Goal: Task Accomplishment & Management: Use online tool/utility

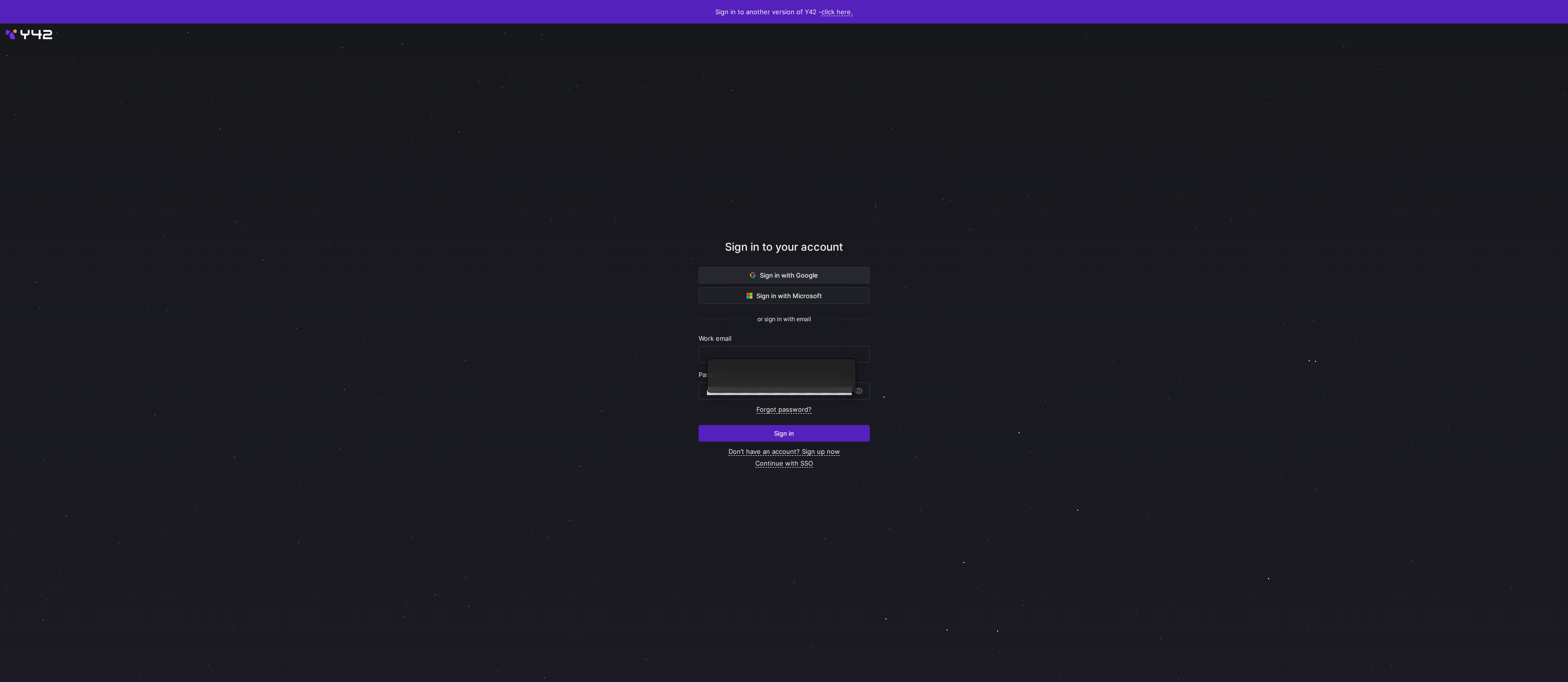
click at [833, 274] on span at bounding box center [784, 275] width 171 height 15
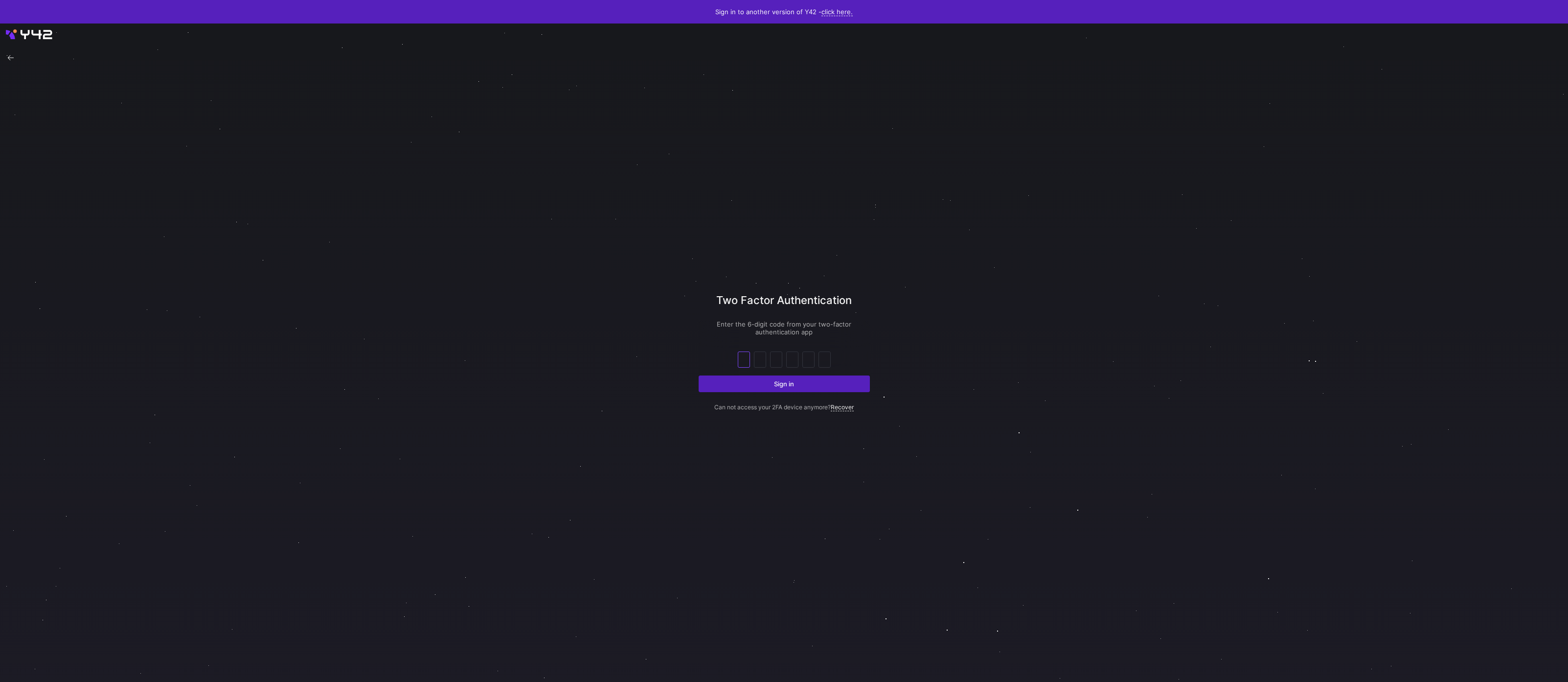
type input "8"
type input "4"
type input "7"
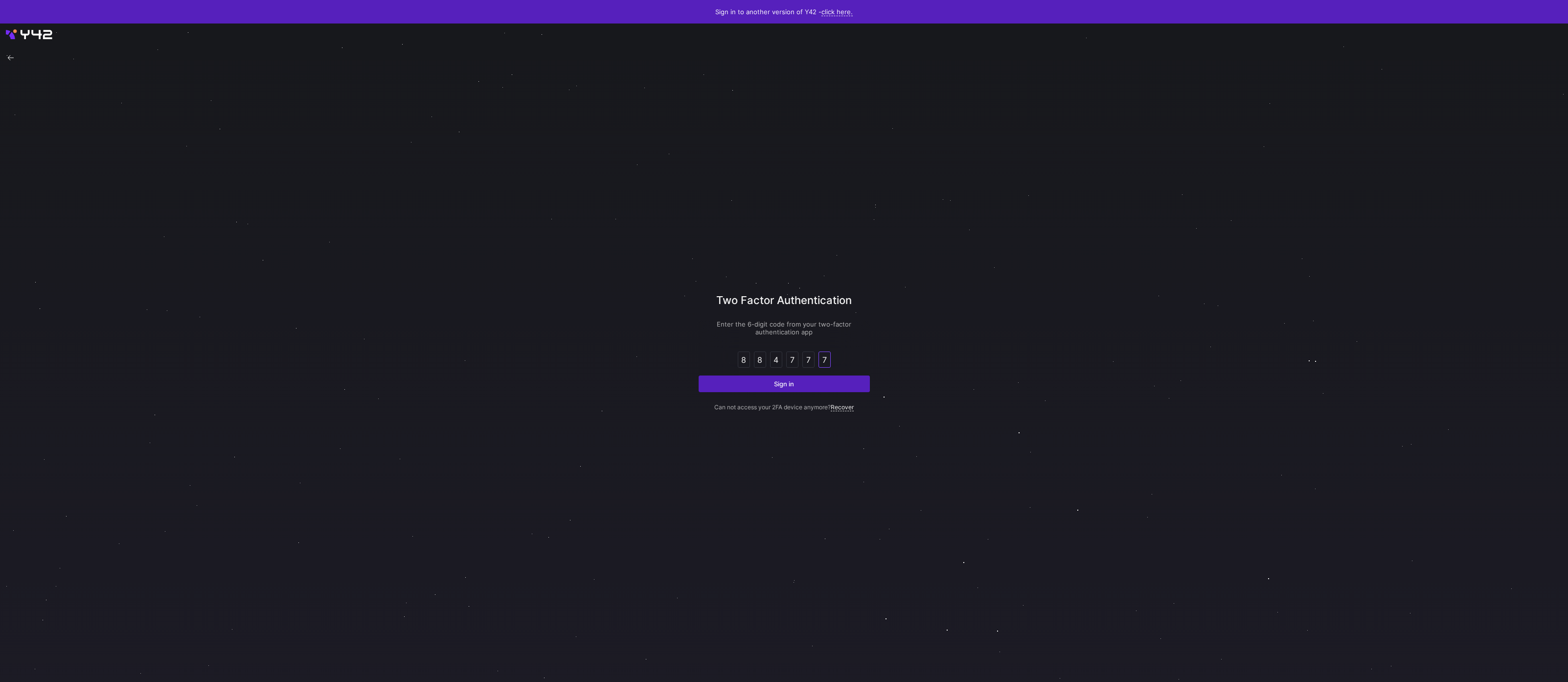
type input "7"
click at [698, 375] on button "Sign in" at bounding box center [784, 384] width 171 height 17
type input "3"
type input "6"
type input "1"
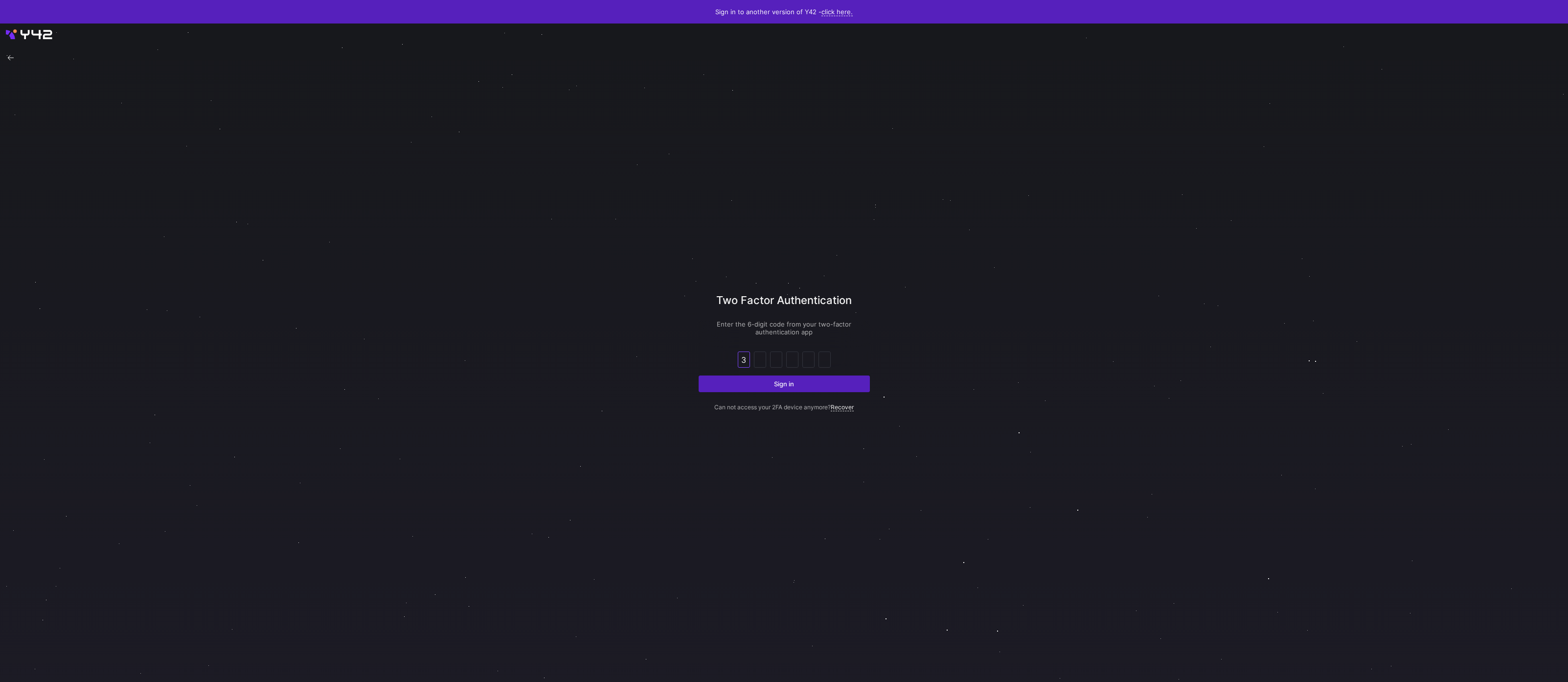
type input "0"
type input "5"
type input "8"
click at [698, 375] on button "Sign in" at bounding box center [784, 384] width 171 height 17
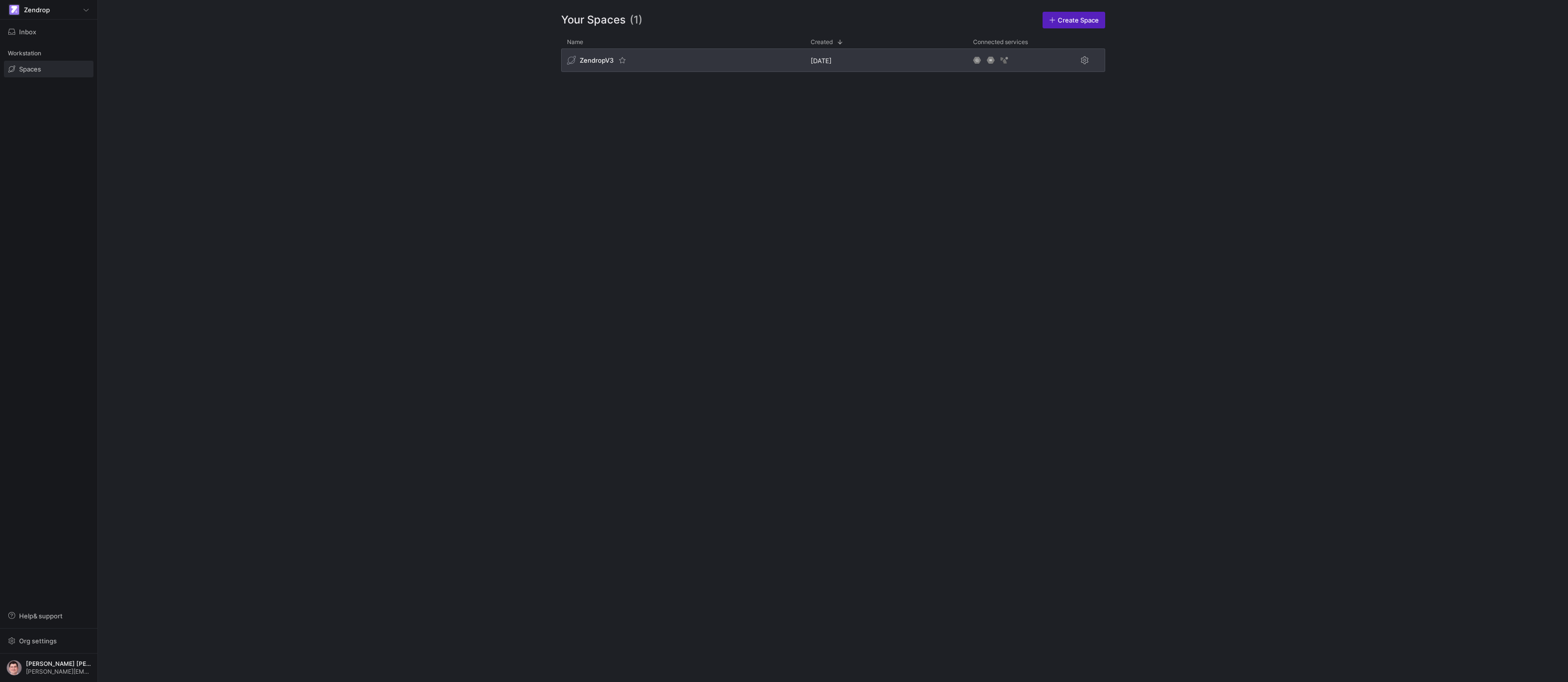
click at [730, 65] on div "ZendropV3" at bounding box center [683, 61] width 244 height 24
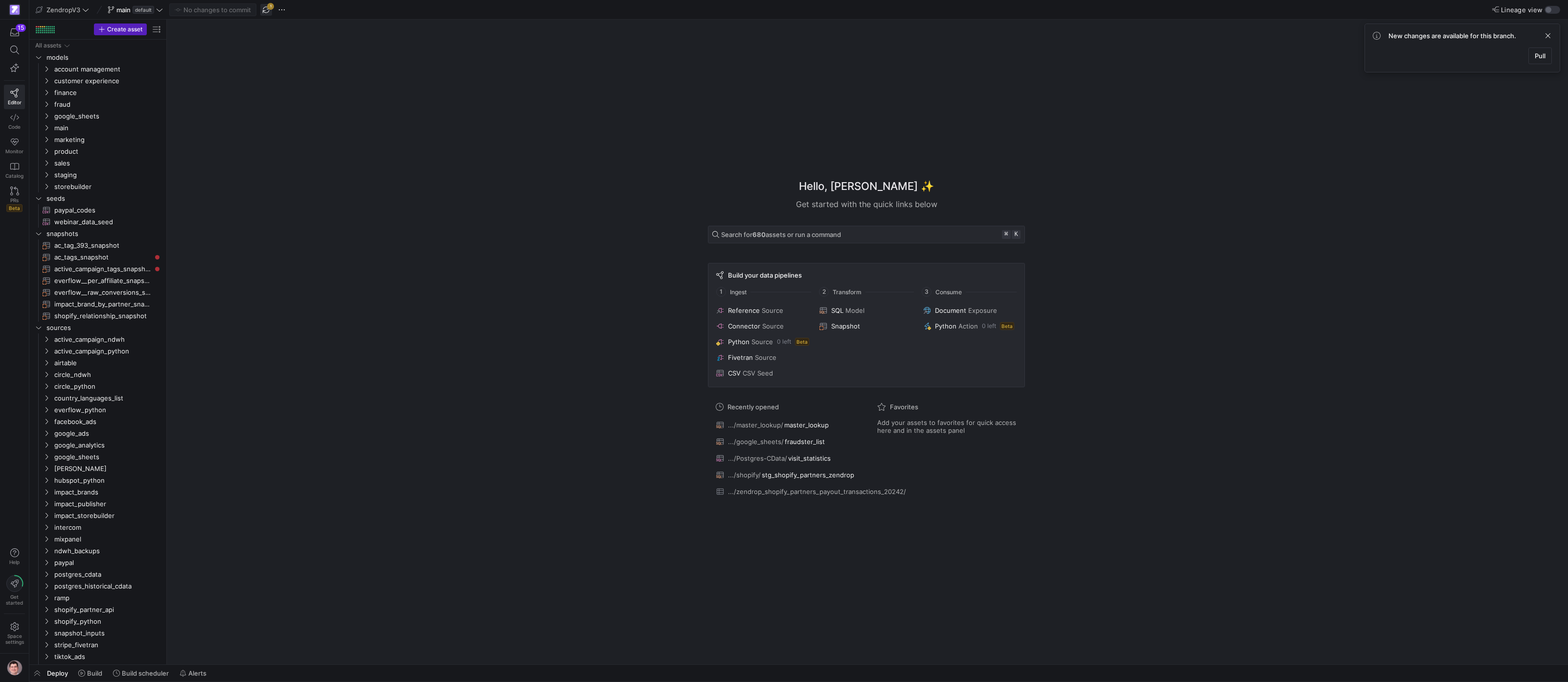
click at [265, 11] on span "button" at bounding box center [266, 10] width 12 height 12
click at [152, 679] on span at bounding box center [141, 673] width 63 height 15
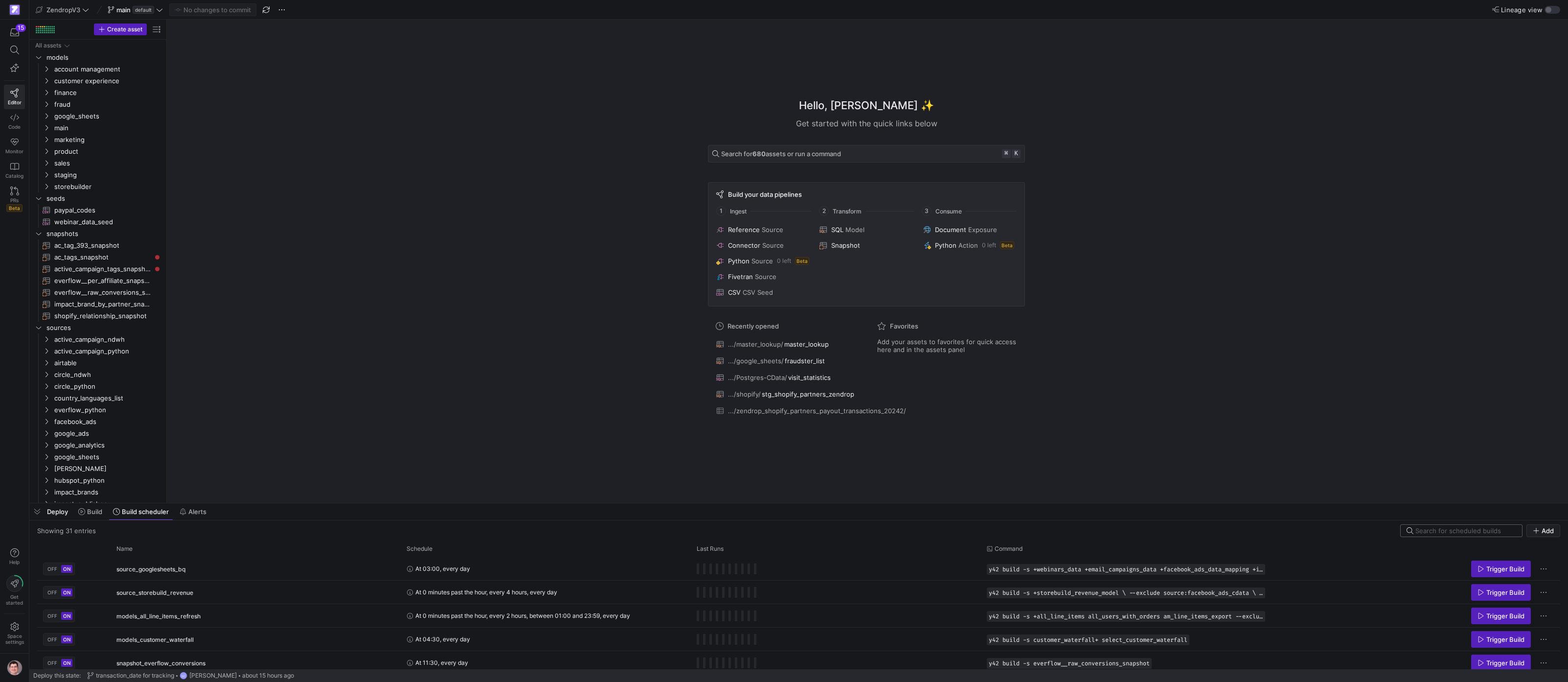
click at [1478, 531] on input at bounding box center [1466, 530] width 101 height 8
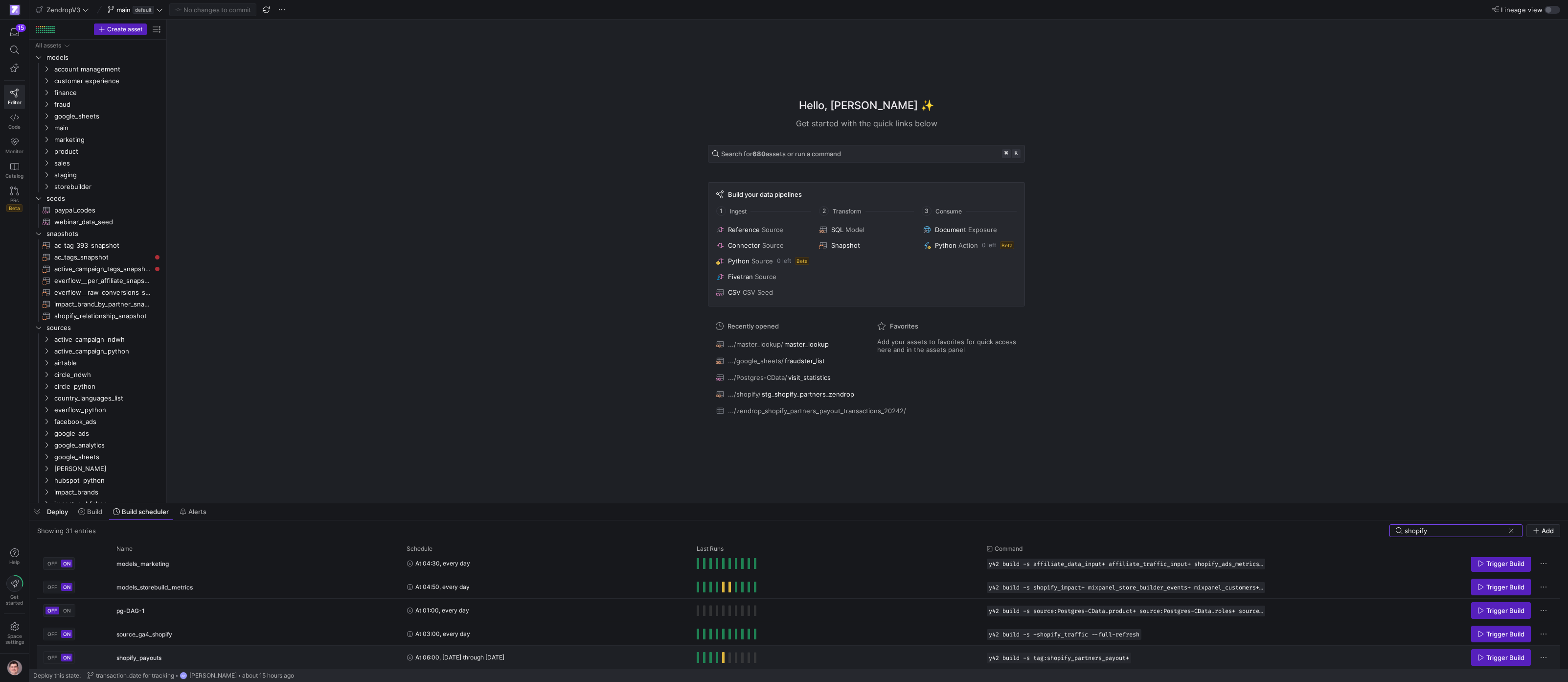
type input "shopify"
click at [697, 656] on span "Press SPACE to select this row." at bounding box center [698, 657] width 3 height 10
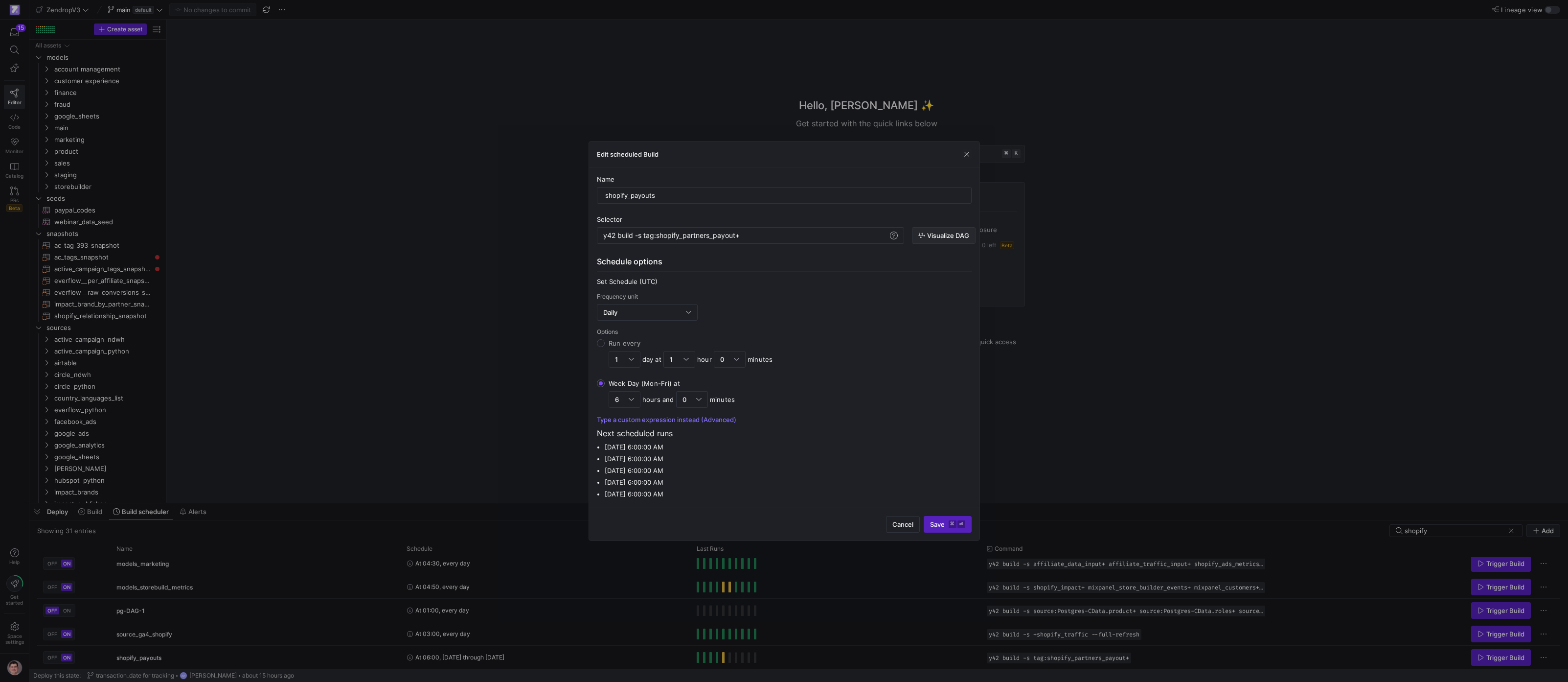
click at [946, 233] on span "Visualize DAG" at bounding box center [948, 235] width 42 height 8
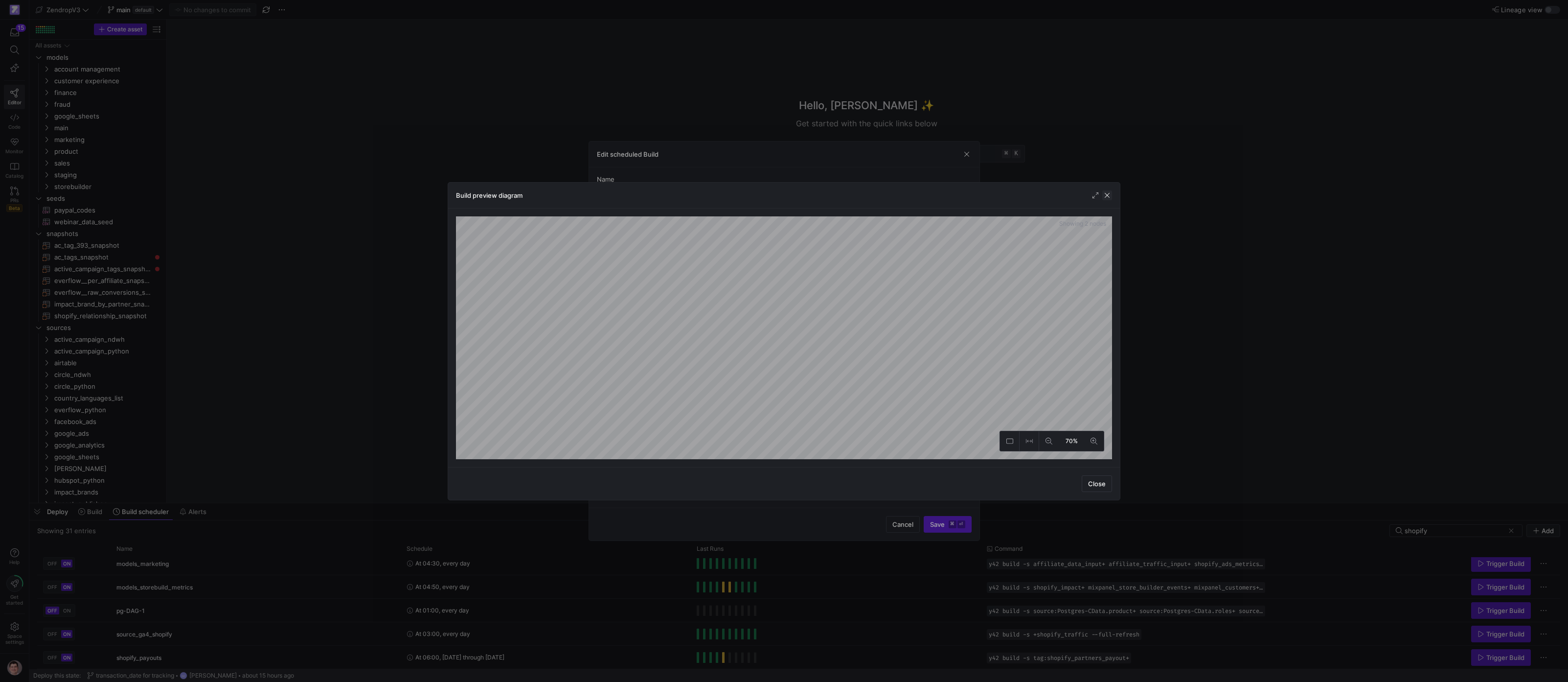
click at [1103, 196] on span "button" at bounding box center [1107, 195] width 10 height 10
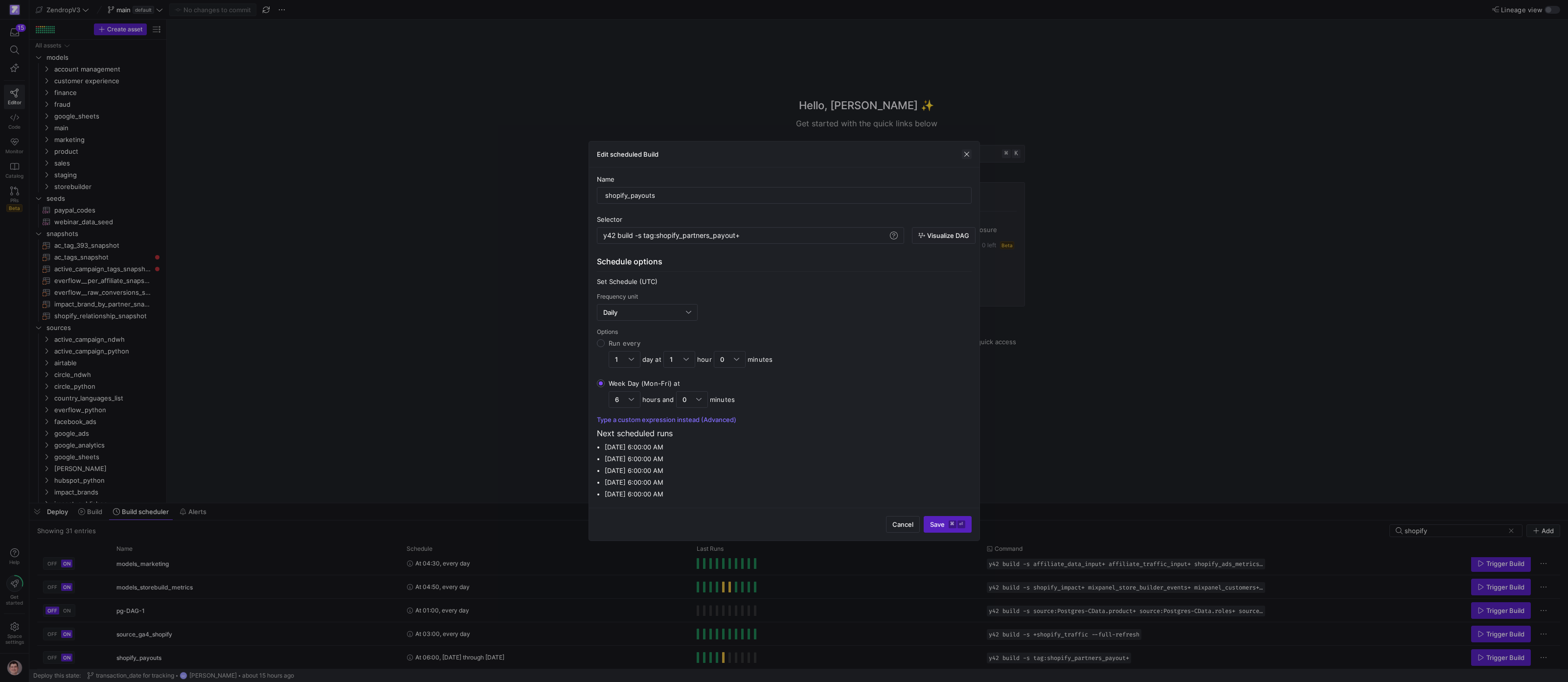
click at [966, 153] on span "button" at bounding box center [966, 154] width 10 height 10
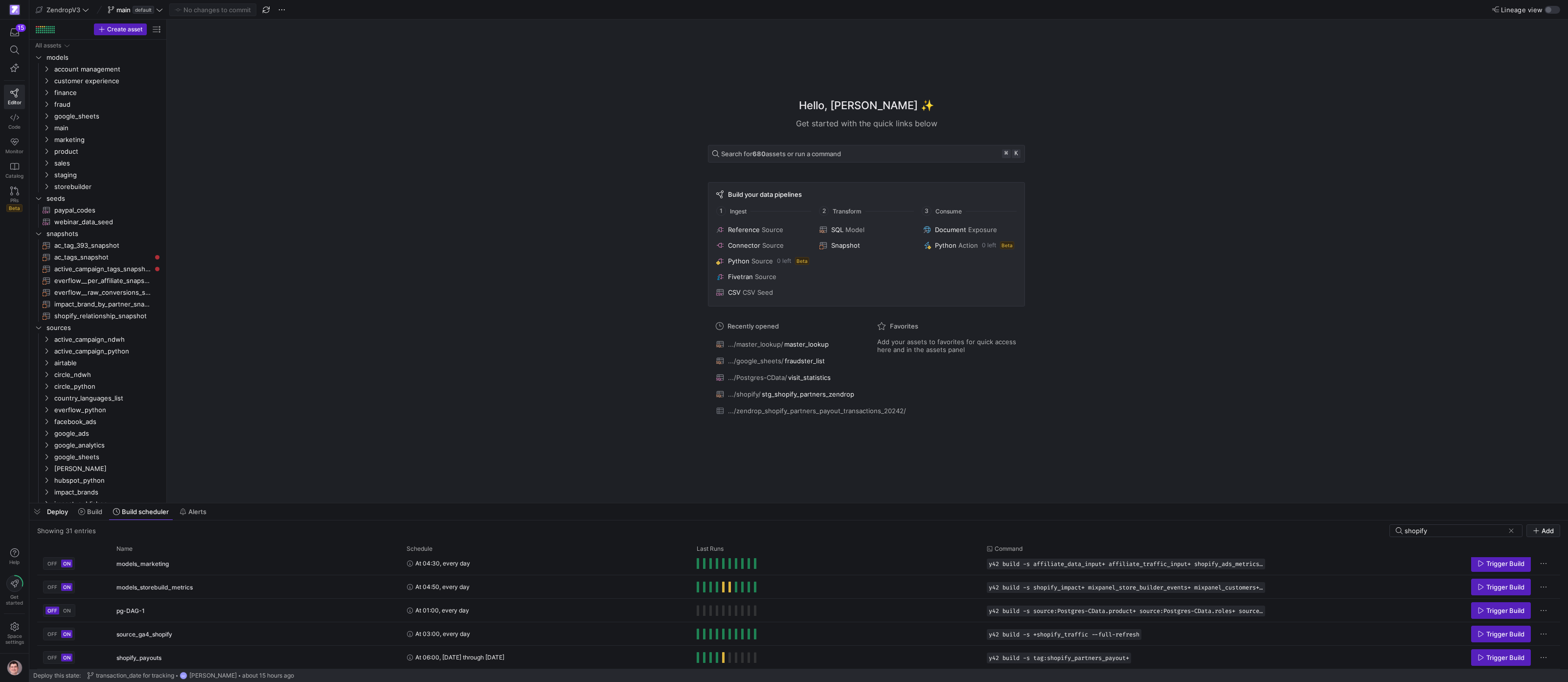
click at [446, 174] on div "Hello, Victor Paulo ✨ Get started with the quick links below Search for 680 ass…" at bounding box center [866, 261] width 1391 height 483
click at [549, 157] on div "Hello, Victor Paulo ✨ Get started with the quick links below Search for 680 ass…" at bounding box center [866, 261] width 1391 height 483
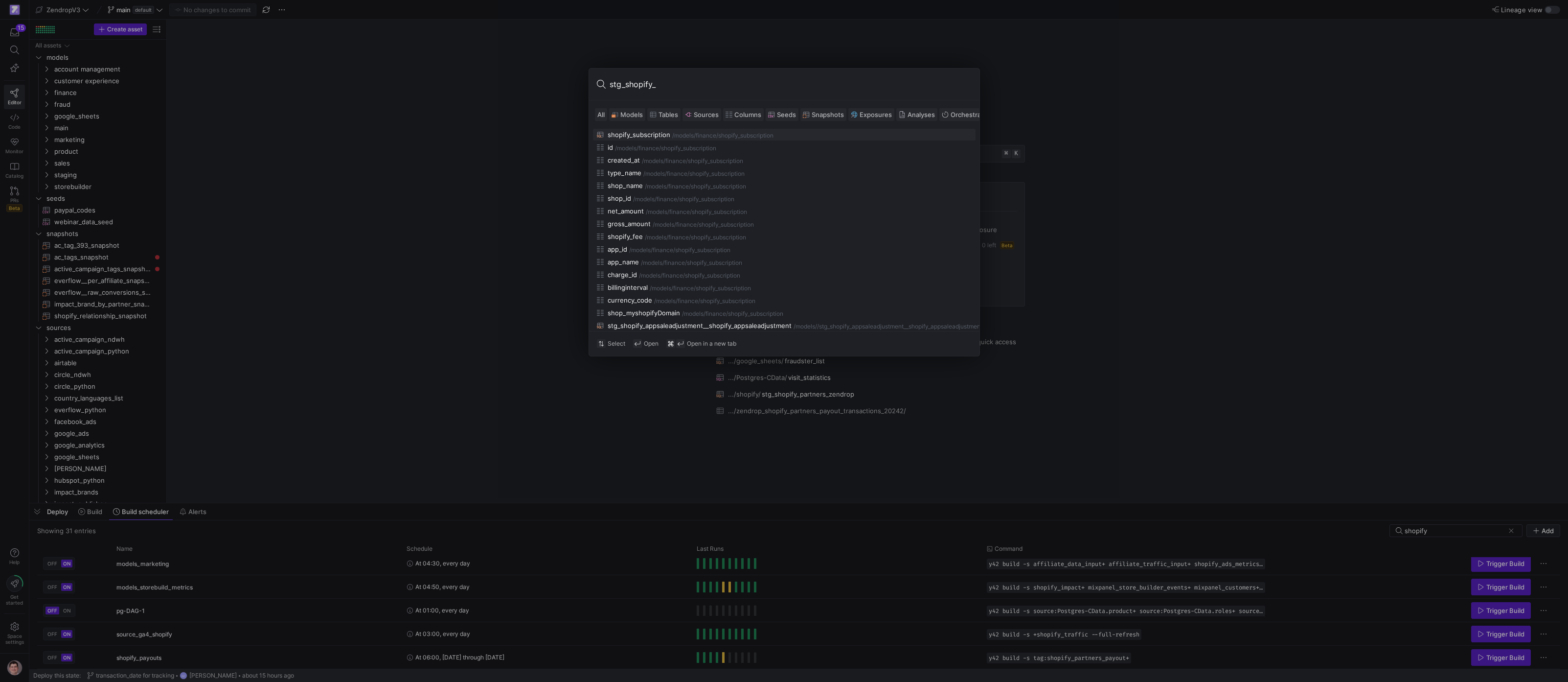
type input "stg_shopify_"
click at [625, 113] on span "Models" at bounding box center [632, 114] width 22 height 8
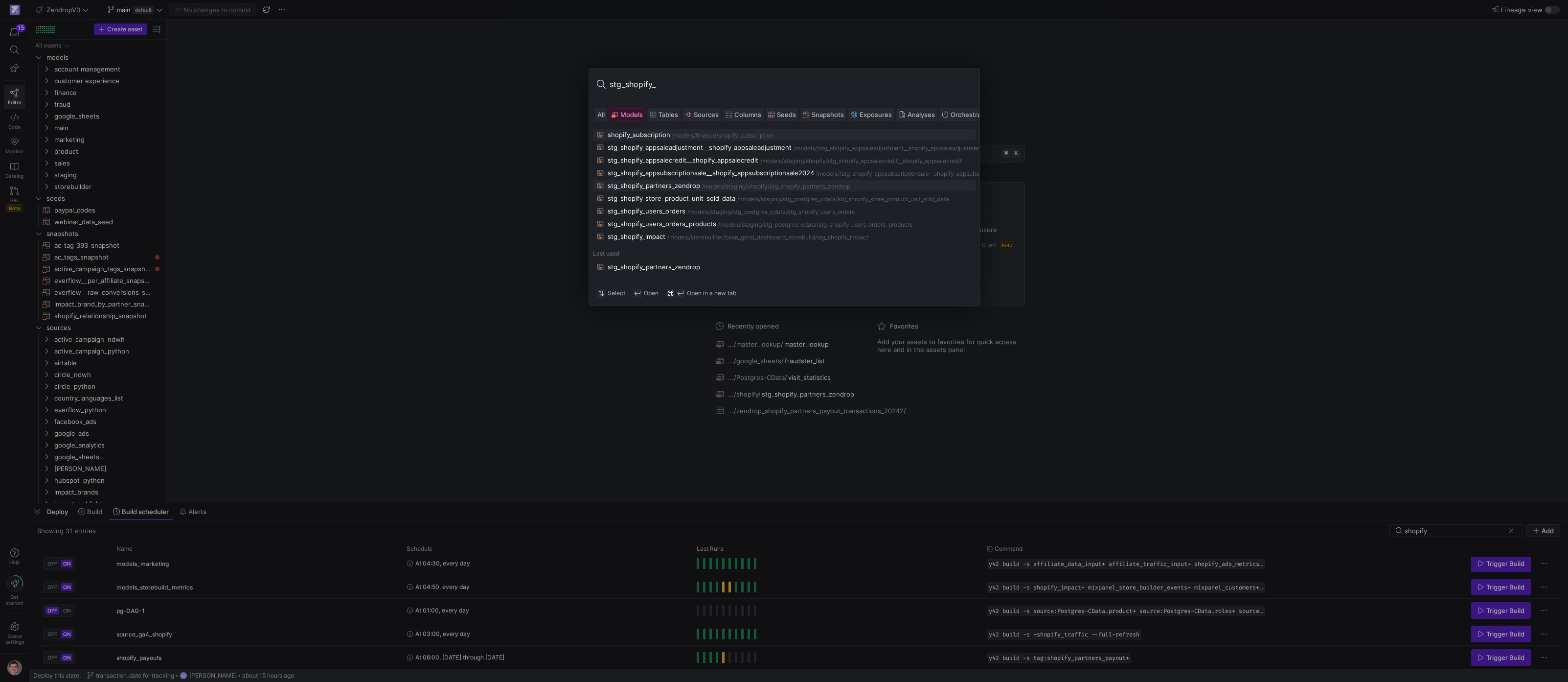
click at [676, 189] on div "stg_shopify_partners_zendrop" at bounding box center [654, 185] width 93 height 8
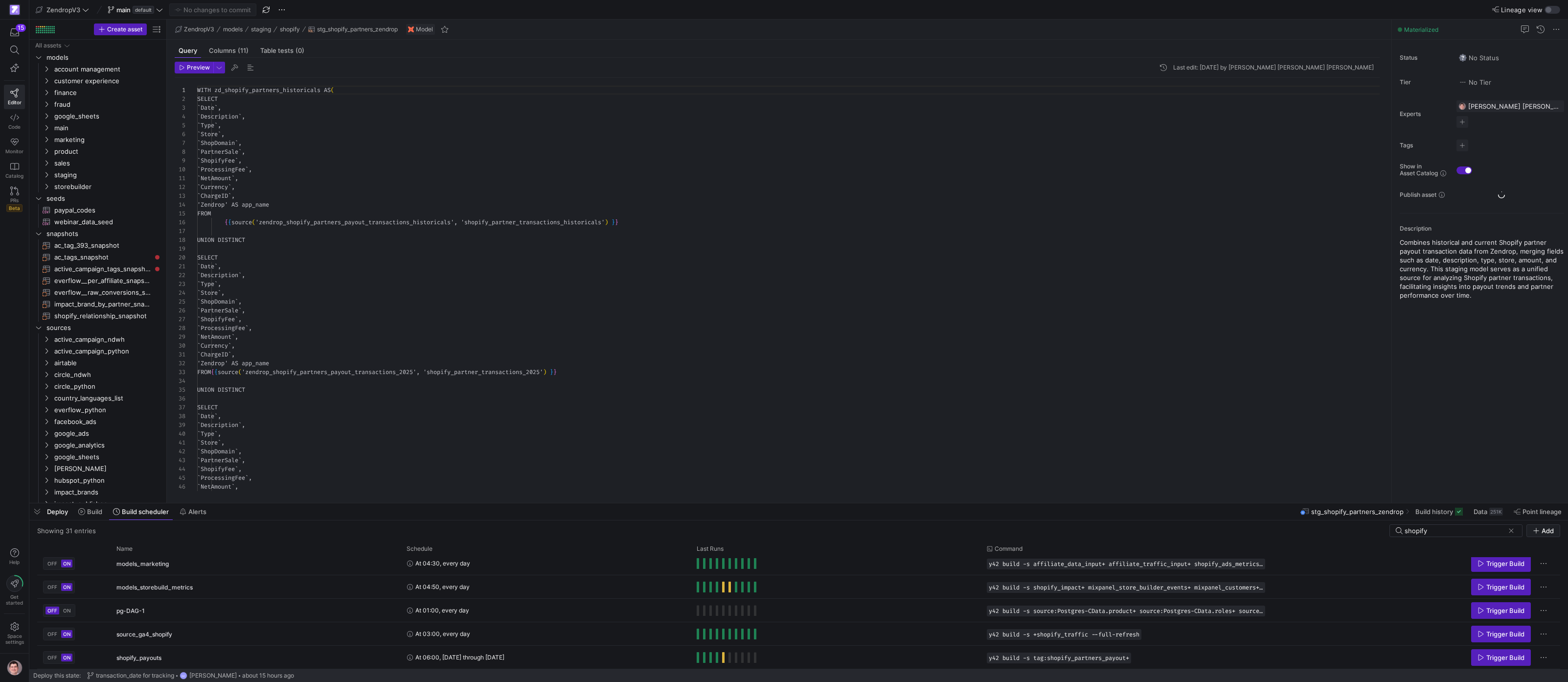
scroll to position [88, 0]
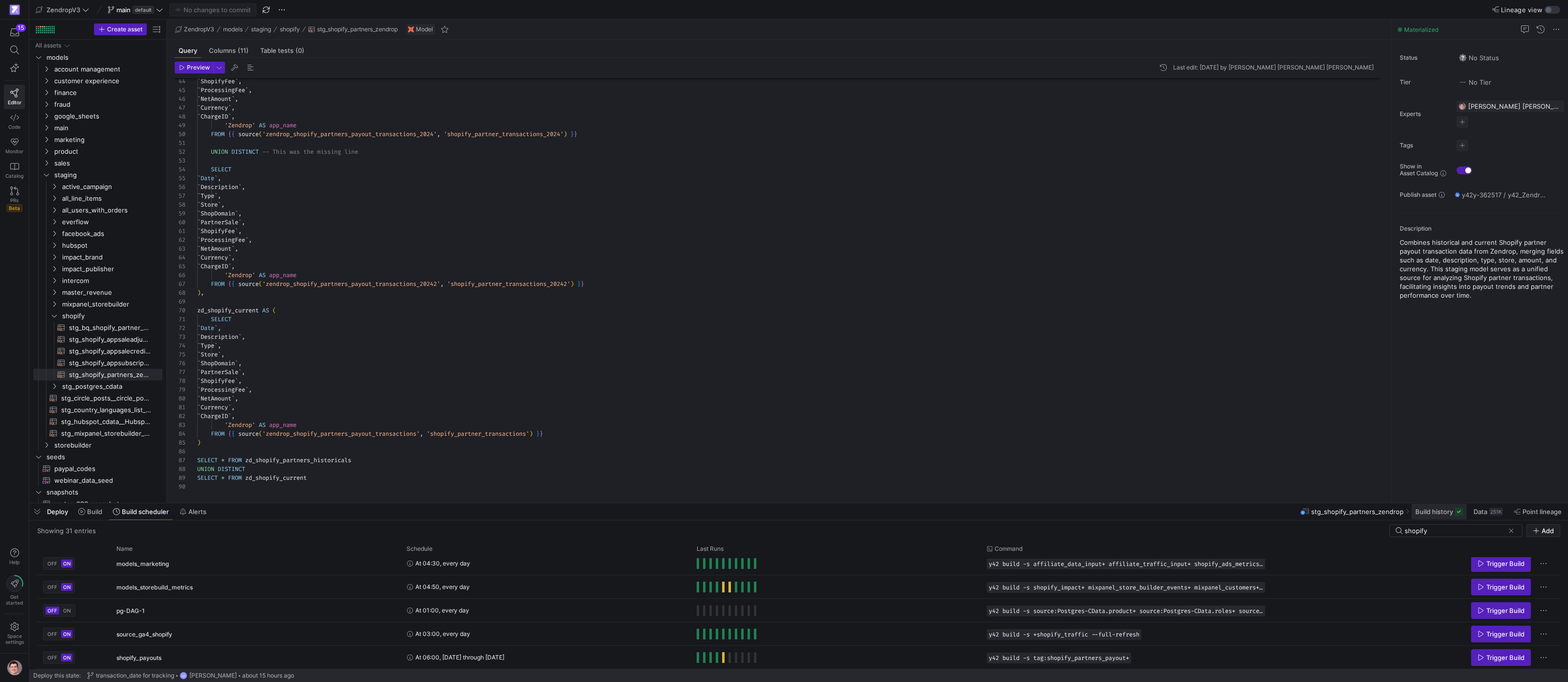
click at [1443, 507] on span at bounding box center [1438, 511] width 55 height 15
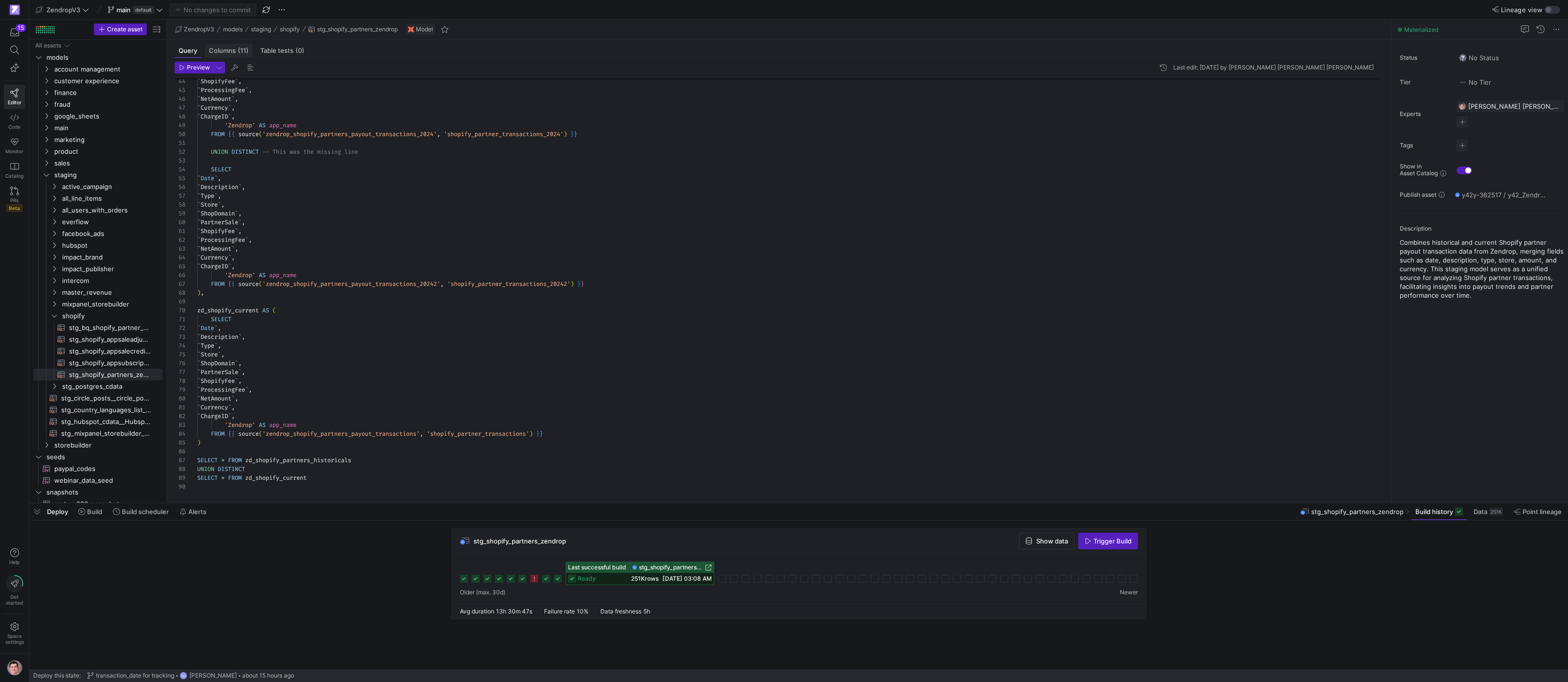
click at [227, 50] on span "Columns (11)" at bounding box center [228, 50] width 40 height 6
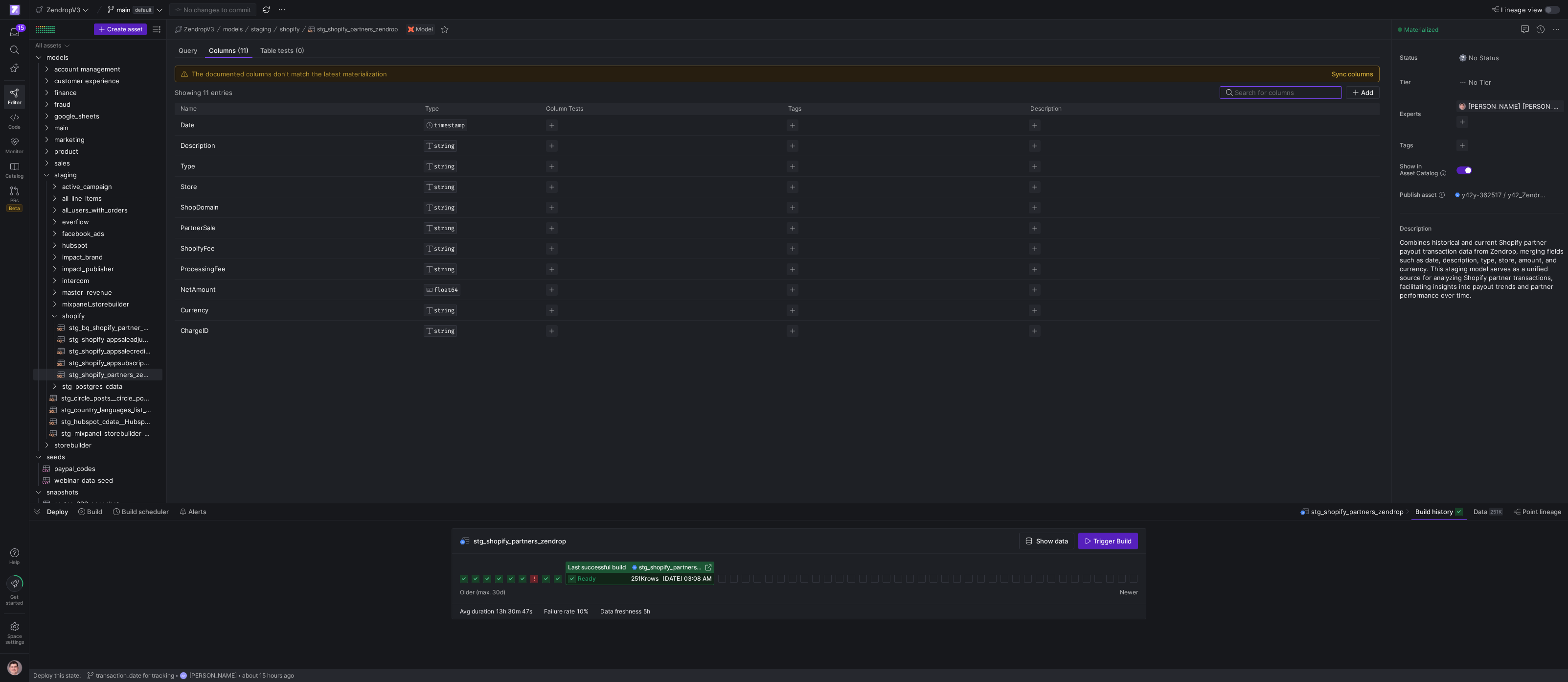
click at [1358, 72] on button "Sync columns" at bounding box center [1353, 73] width 42 height 8
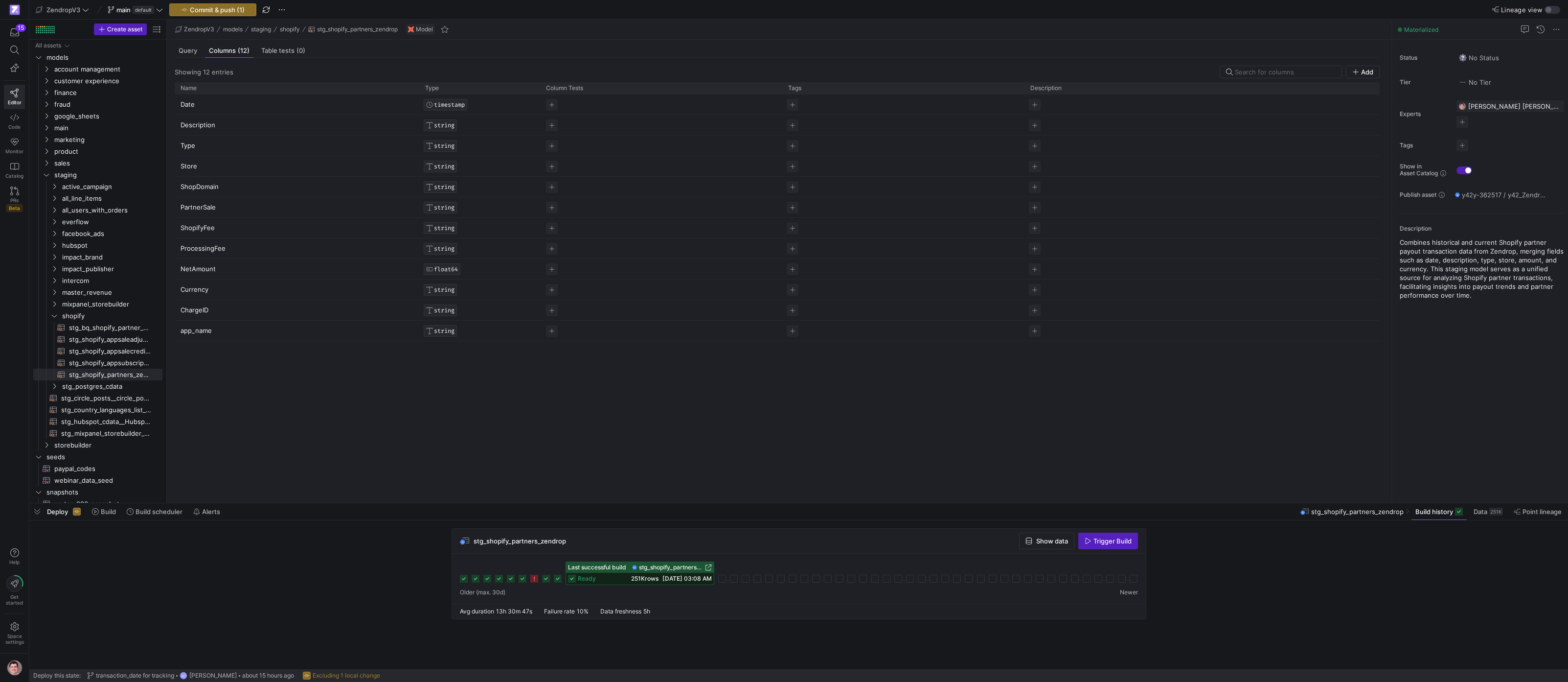
click at [674, 568] on span "stg_shopify_partners_zendrop" at bounding box center [671, 567] width 64 height 7
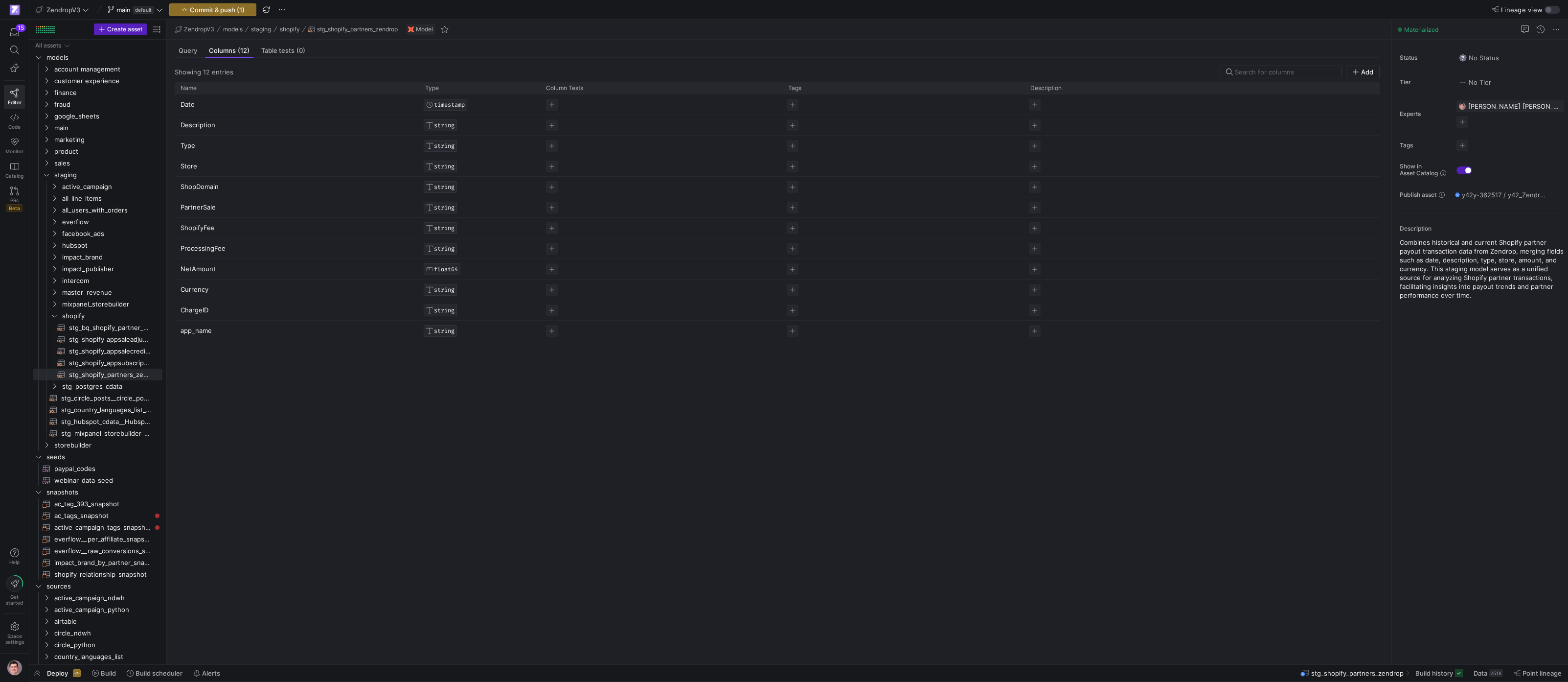
click at [308, 414] on div "Date TIMESTAMP Description STRING Type STRING Store STRING ShopDomain STRING Pa…" at bounding box center [777, 375] width 1205 height 562
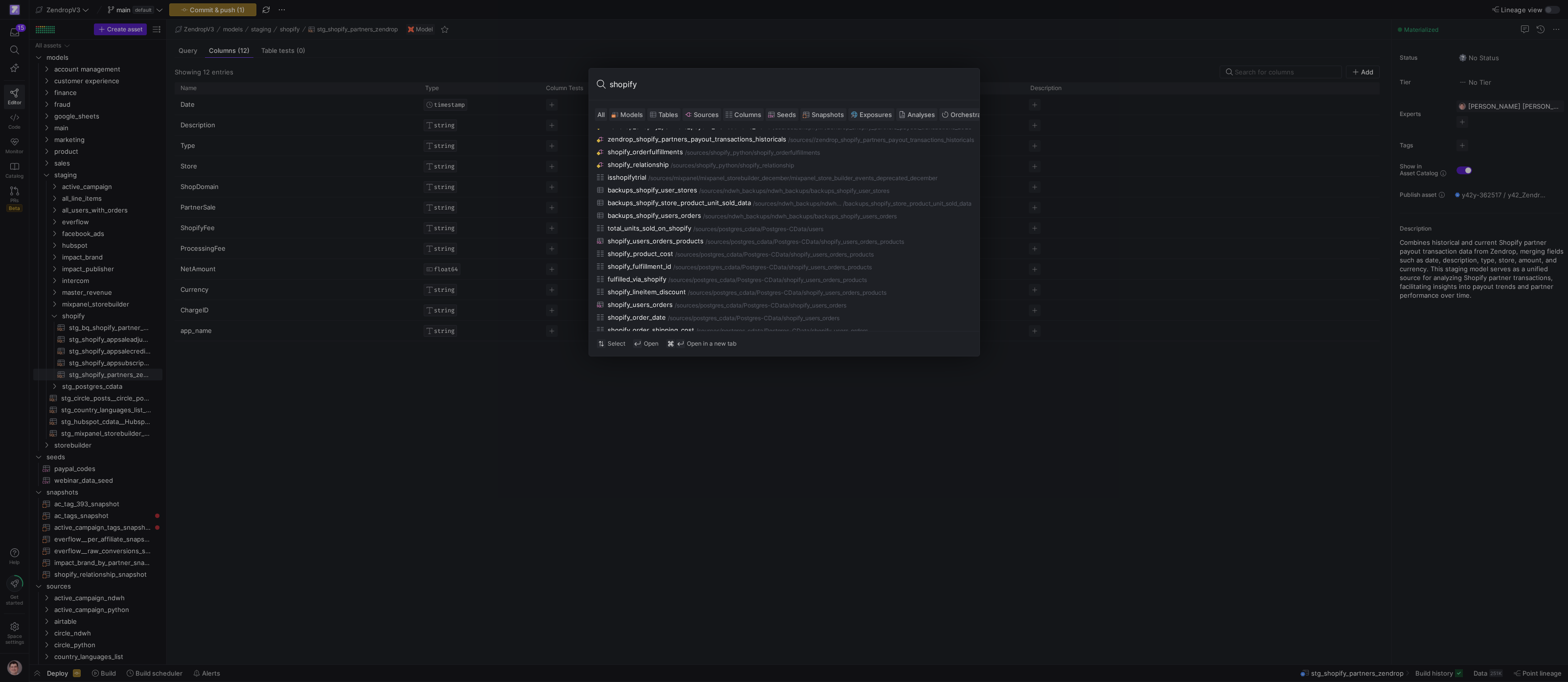
scroll to position [138, 0]
click at [650, 86] on input "shopify" at bounding box center [790, 84] width 362 height 15
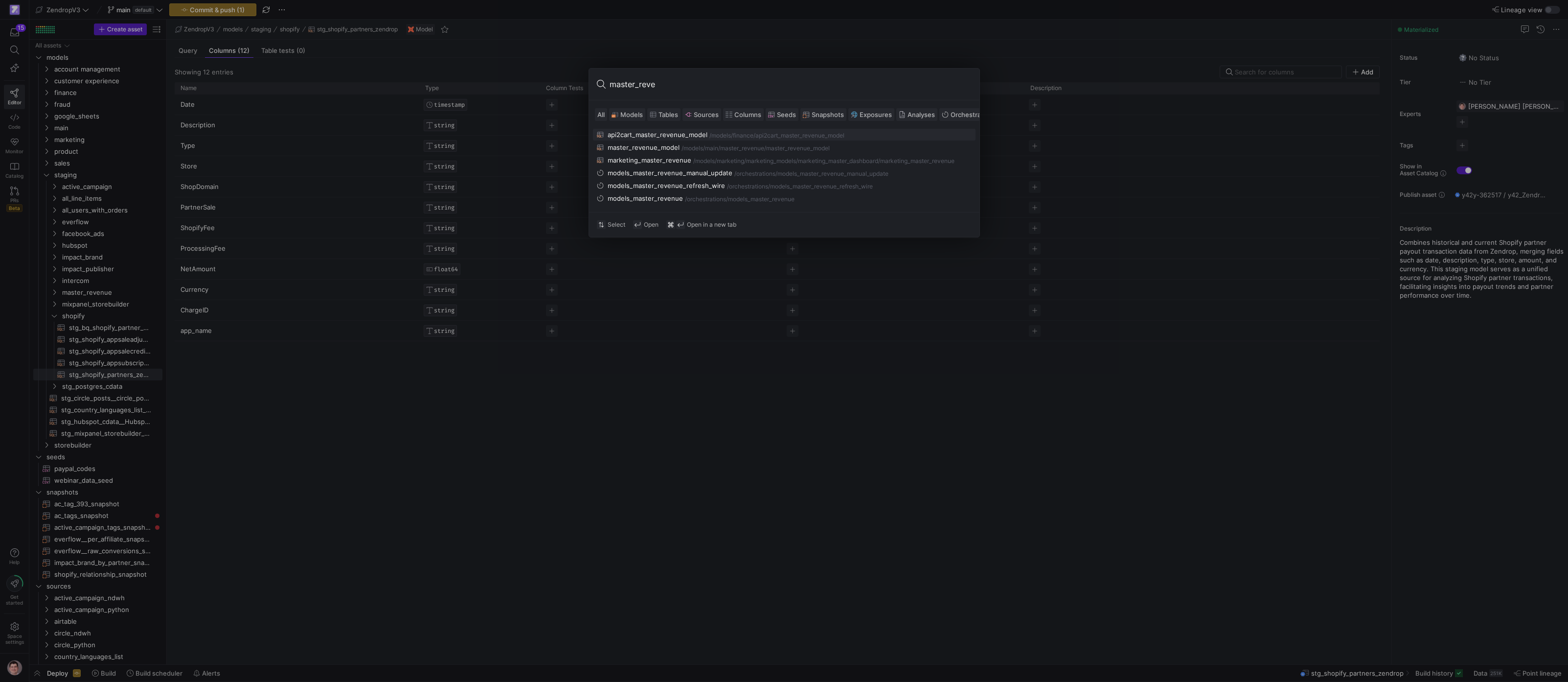
type input "master_reven"
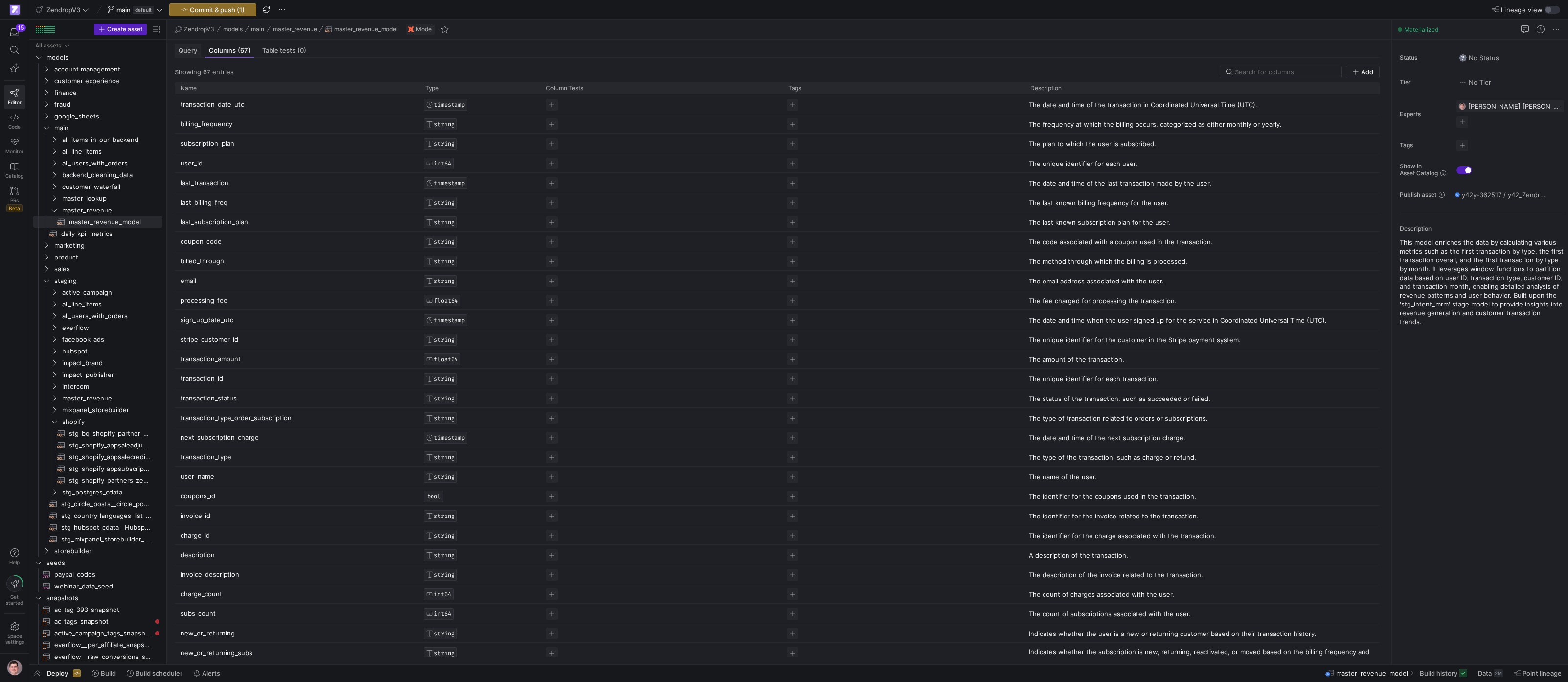
click at [192, 52] on span "Query" at bounding box center [187, 50] width 19 height 6
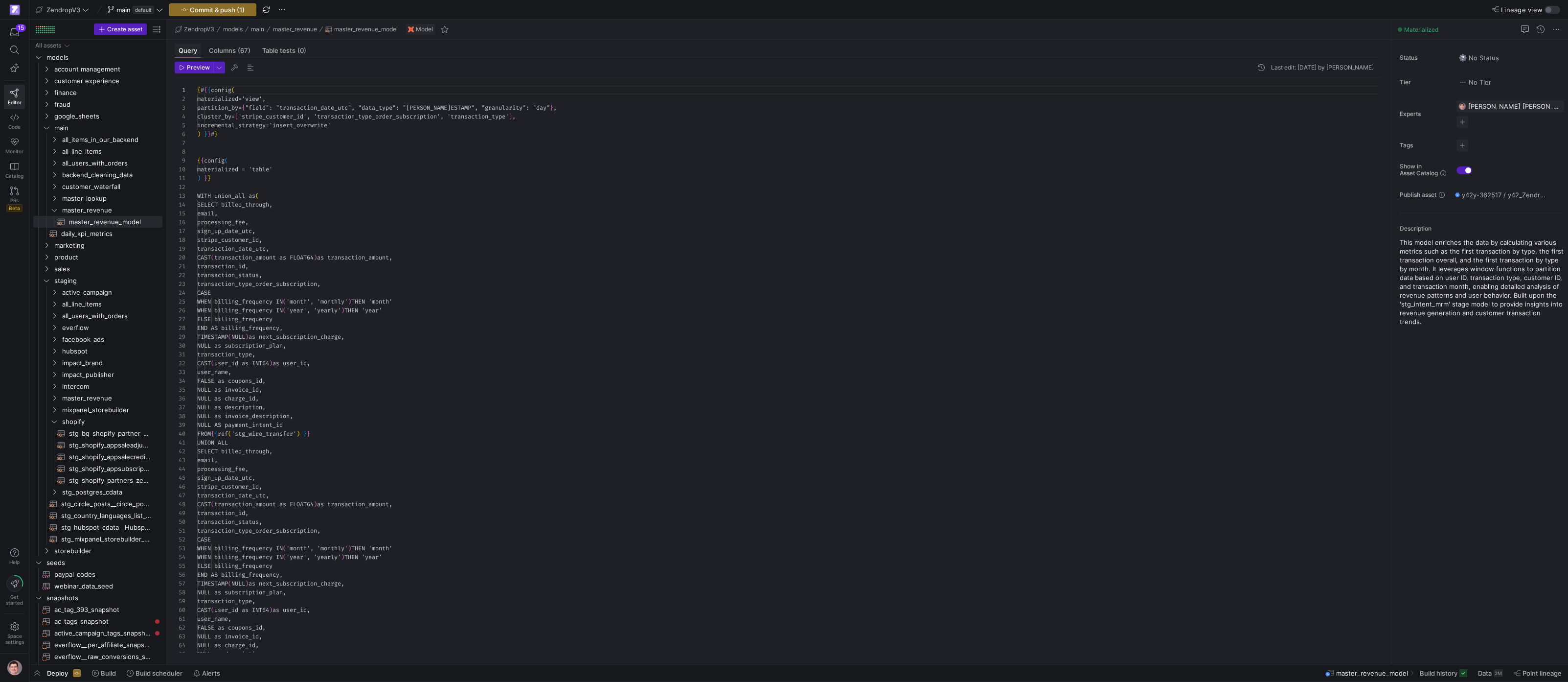
scroll to position [88, 0]
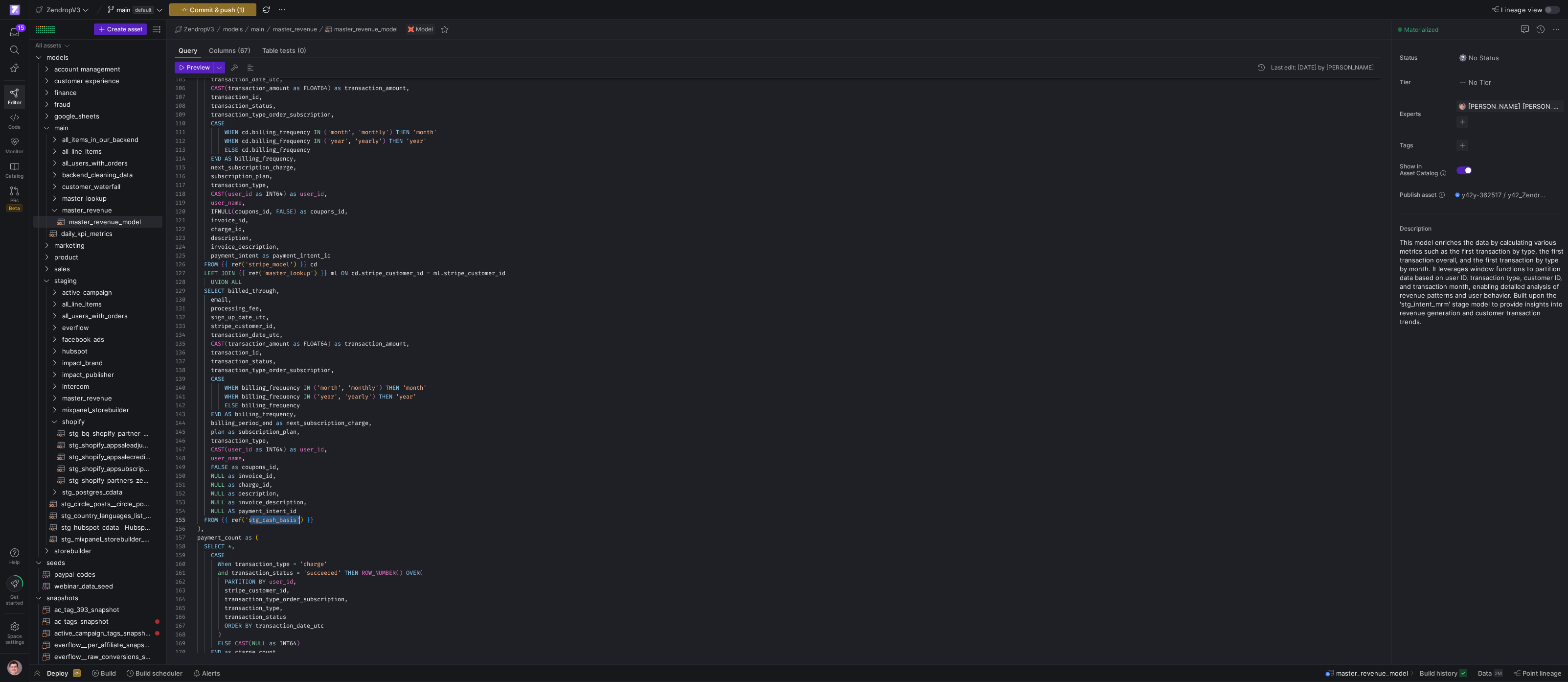
scroll to position [36, 0]
drag, startPoint x: 373, startPoint y: 529, endPoint x: 320, endPoint y: 527, distance: 53.0
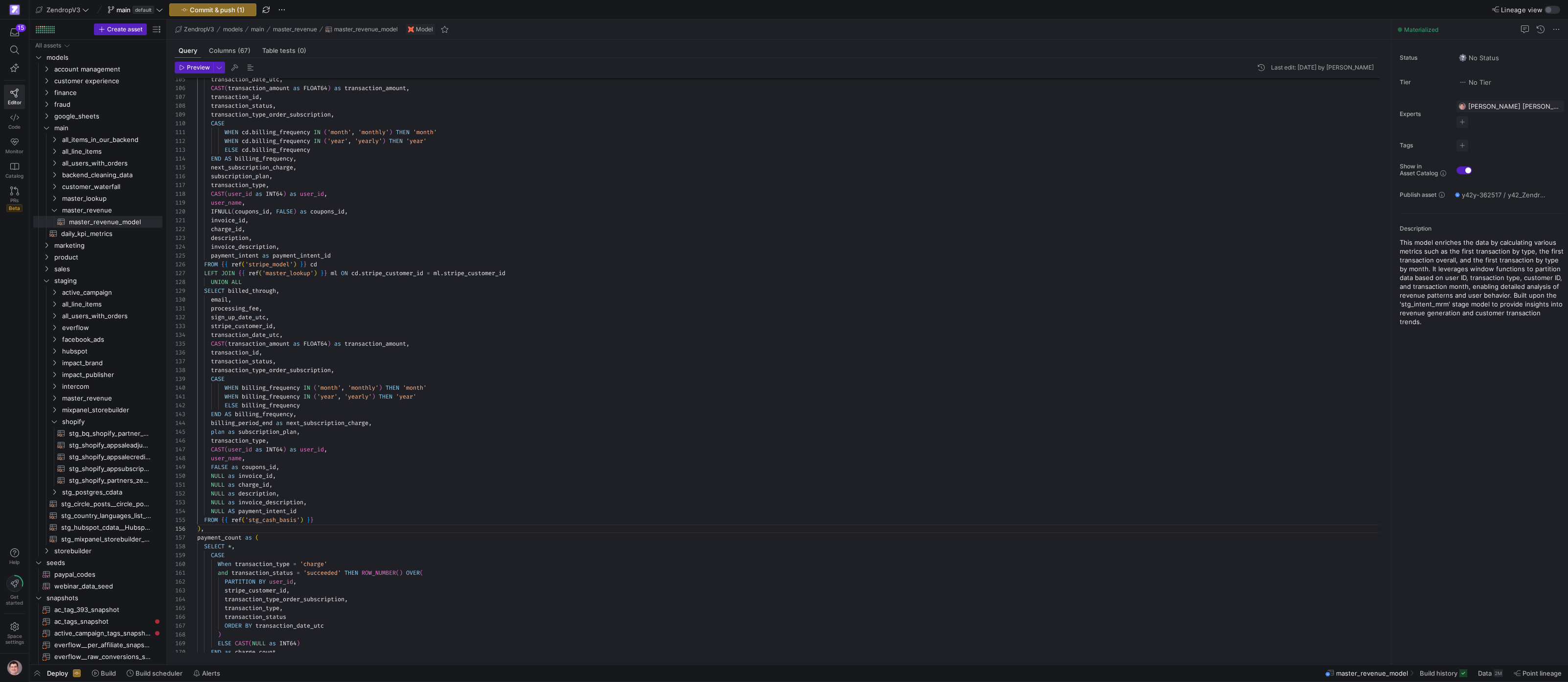
scroll to position [36, 85]
